Goal: Transaction & Acquisition: Purchase product/service

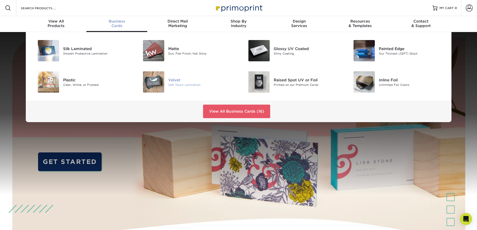
click at [175, 86] on div "Soft Touch Lamination" at bounding box center [201, 85] width 66 height 4
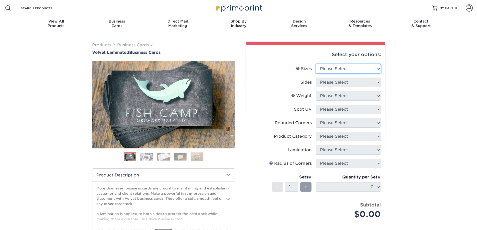
click at [339, 70] on select "Please Select 1.5" x 3.5" - Mini 1.75" x 3.5" - Mini 2" x 2" - Square 2" x 3" -…" at bounding box center [348, 69] width 65 height 10
select select "2.00x3.50"
click at [316, 64] on select "Please Select 1.5" x 3.5" - Mini 1.75" x 3.5" - Mini 2" x 2" - Square 2" x 3" -…" at bounding box center [348, 69] width 65 height 10
click at [338, 82] on select "Please Select Print Both Sides Print Front Only" at bounding box center [348, 83] width 65 height 10
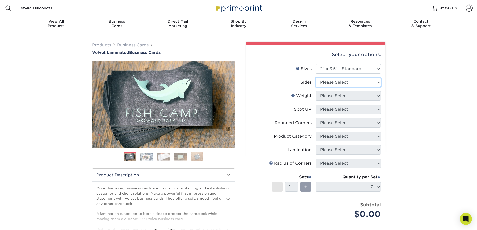
select select "13abbda7-1d64-4f25-8bb2-c179b224825d"
click at [316, 78] on select "Please Select Print Both Sides Print Front Only" at bounding box center [348, 83] width 65 height 10
click at [341, 99] on select "Please Select 16PT" at bounding box center [348, 96] width 65 height 10
select select "16PT"
click at [316, 91] on select "Please Select 16PT" at bounding box center [348, 96] width 65 height 10
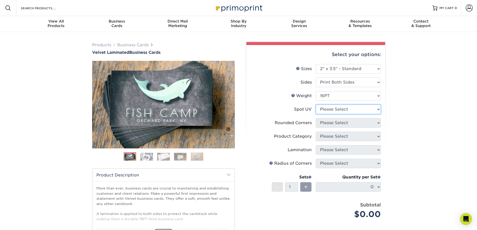
click at [339, 109] on select "Please Select No Spot UV Front and Back (Both Sides) Front Only Back Only" at bounding box center [348, 110] width 65 height 10
select select "3"
click at [316, 105] on select "Please Select No Spot UV Front and Back (Both Sides) Front Only Back Only" at bounding box center [348, 110] width 65 height 10
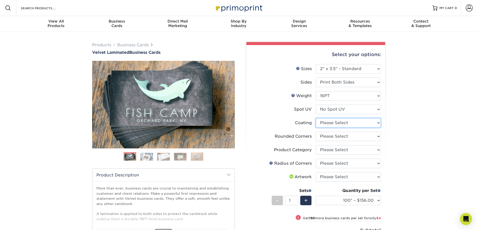
click at [336, 124] on select at bounding box center [348, 123] width 65 height 10
select select "3e7618de-abca-4bda-9f97-8b9129e913d8"
click at [316, 118] on select at bounding box center [348, 123] width 65 height 10
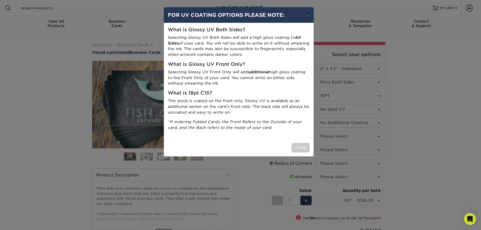
click at [307, 16] on button "×" at bounding box center [308, 14] width 12 height 14
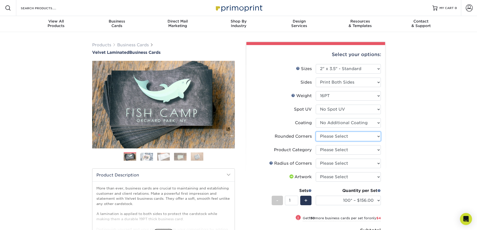
click at [331, 135] on select "Please Select Yes - Round 2 Corners Yes - Round 4 Corners No" at bounding box center [348, 137] width 65 height 10
select select "7672df9e-0e0a-464d-8e1f-920c575e4da3"
click at [316, 132] on select "Please Select Yes - Round 2 Corners Yes - Round 4 Corners No" at bounding box center [348, 137] width 65 height 10
click at [329, 150] on select "Please Select Business Cards" at bounding box center [348, 150] width 65 height 10
select select "3b5148f1-0588-4f88-a218-97bcfdce65c1"
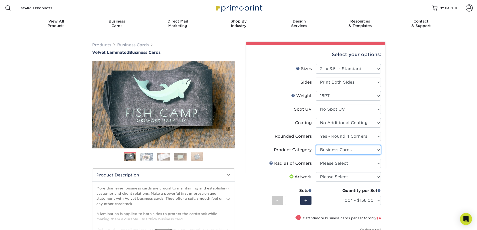
click at [316, 145] on select "Please Select Business Cards" at bounding box center [348, 150] width 65 height 10
click at [331, 163] on select "Please Select Rounded 1/8" Rounded 1/4"" at bounding box center [348, 164] width 65 height 10
select select "479fbfe7-6a0c-4895-8c9a-81739b7486c9"
click at [316, 159] on select "Please Select Rounded 1/8" Rounded 1/4"" at bounding box center [348, 164] width 65 height 10
